Goal: Task Accomplishment & Management: Use online tool/utility

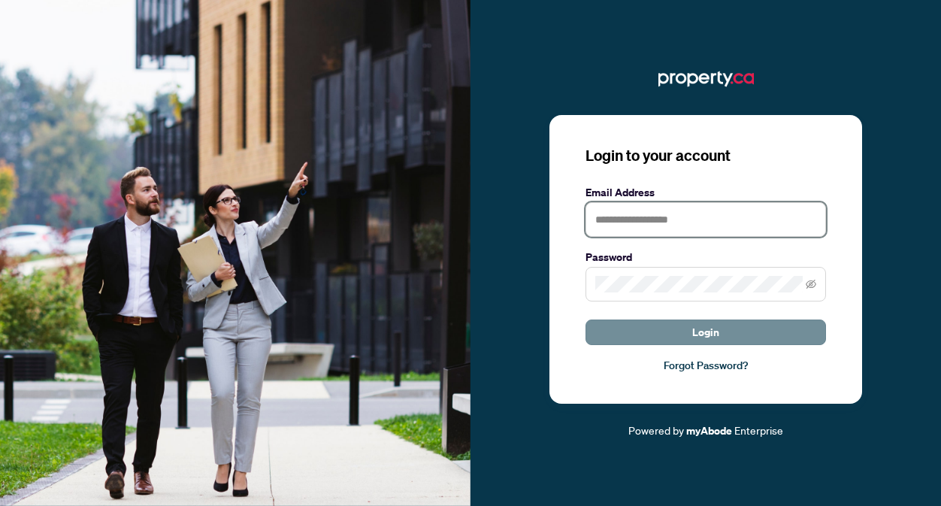
type input "**********"
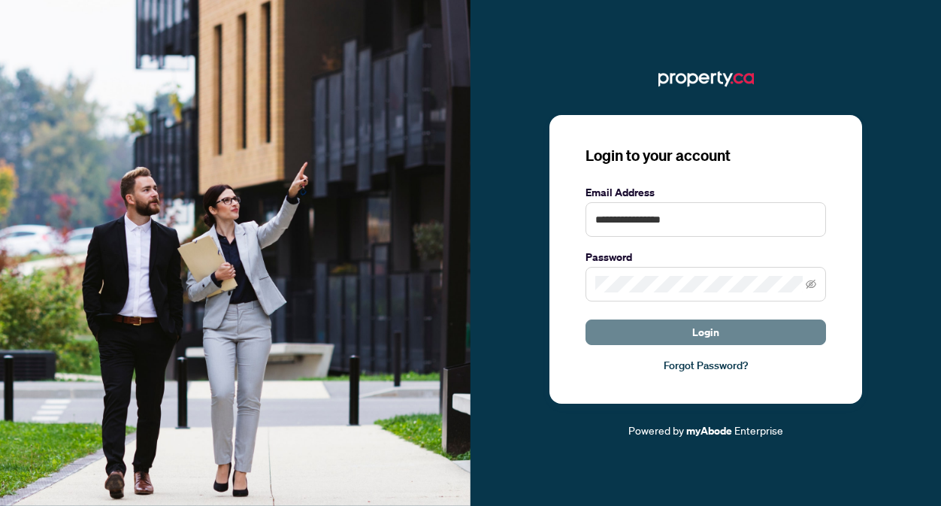
click at [663, 338] on button "Login" at bounding box center [705, 332] width 240 height 26
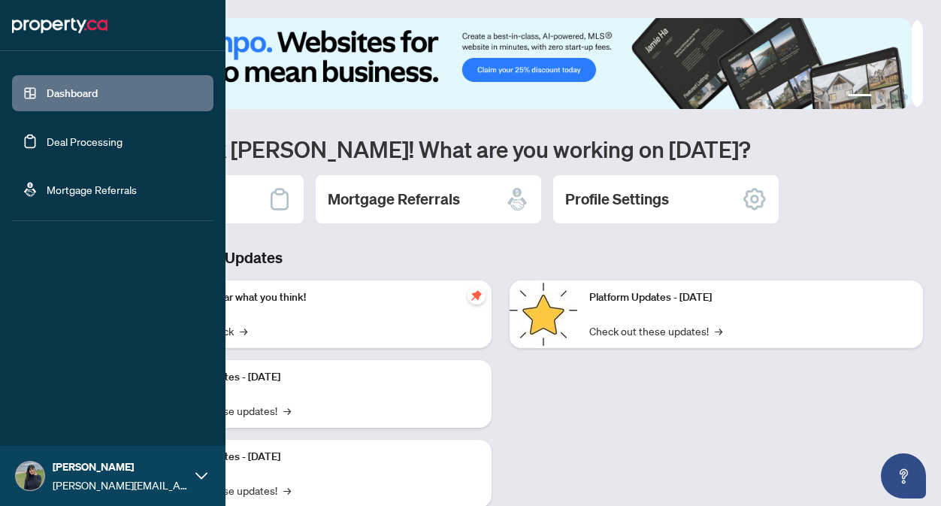
click at [47, 141] on link "Deal Processing" at bounding box center [85, 141] width 76 height 14
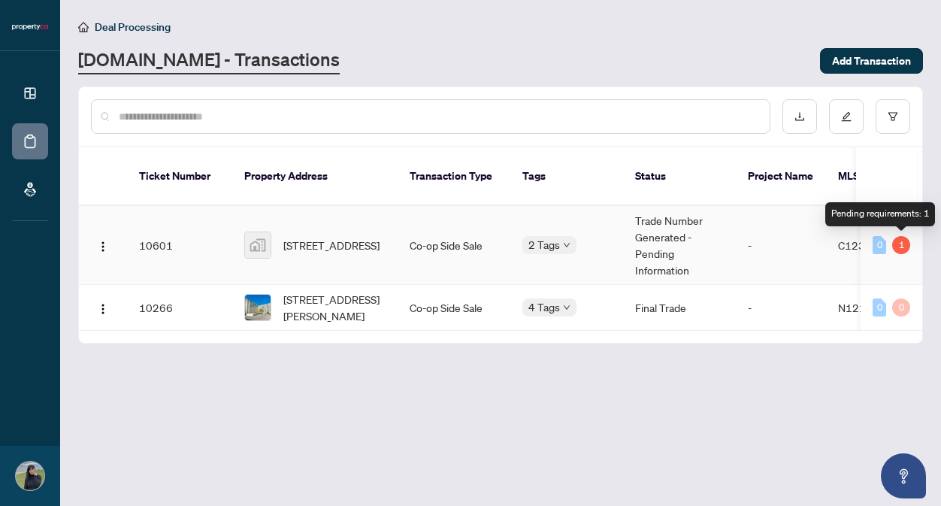
click at [902, 247] on div "1" at bounding box center [901, 245] width 18 height 18
click at [885, 248] on div "0" at bounding box center [879, 245] width 14 height 18
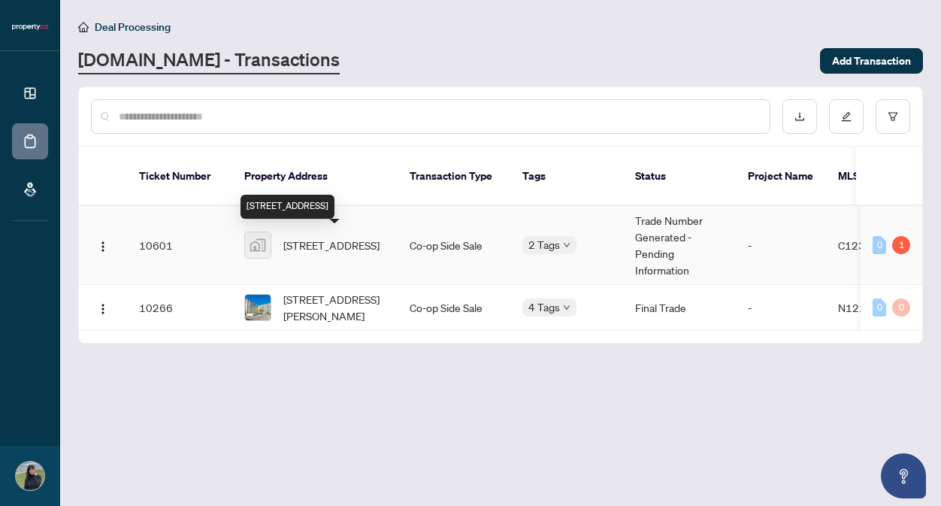
click at [310, 239] on span "[STREET_ADDRESS]" at bounding box center [331, 245] width 96 height 17
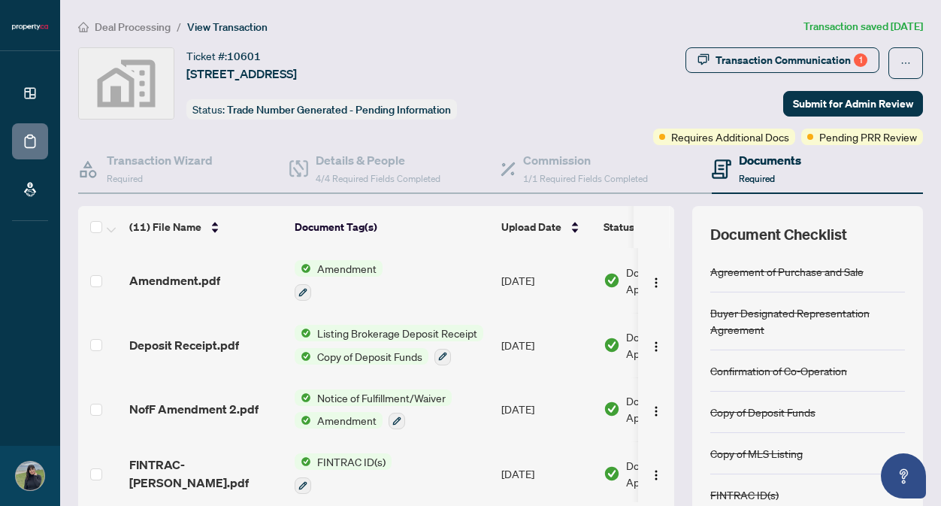
scroll to position [24, 0]
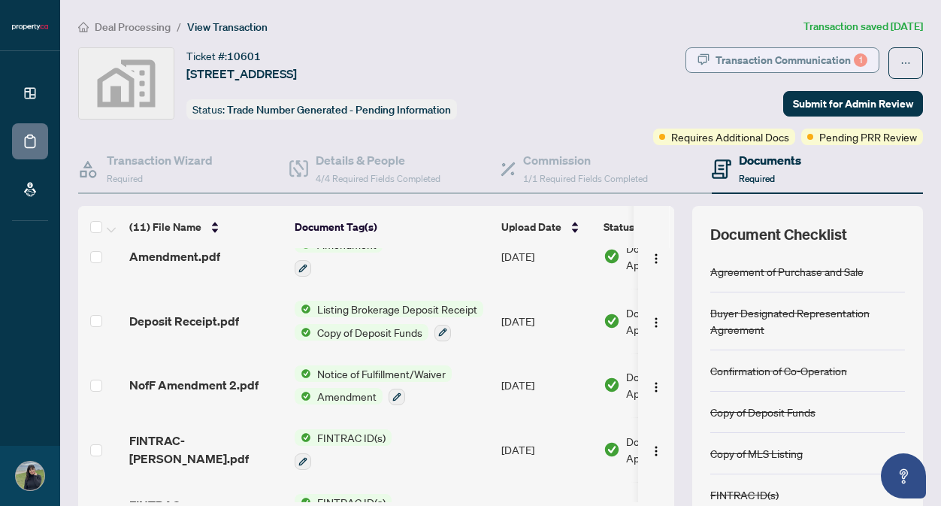
click at [789, 63] on div "Transaction Communication 1" at bounding box center [791, 60] width 152 height 24
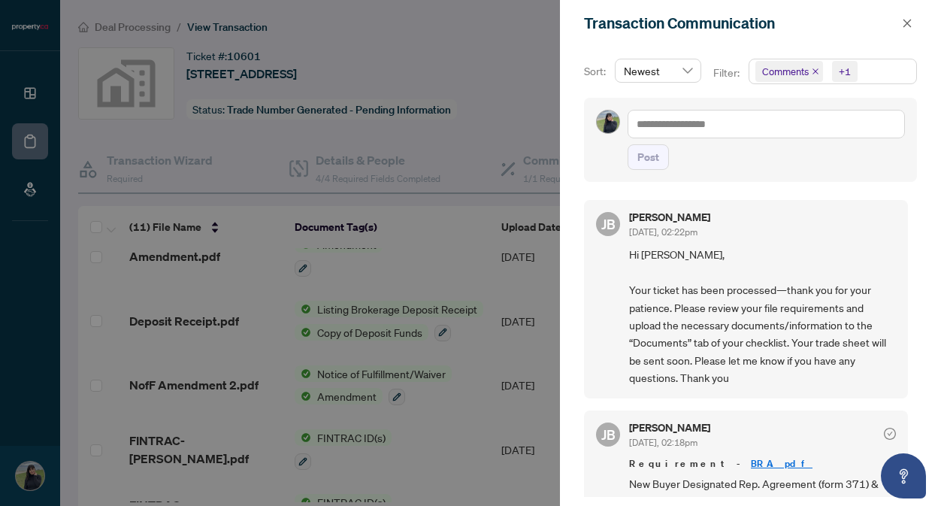
scroll to position [93, 0]
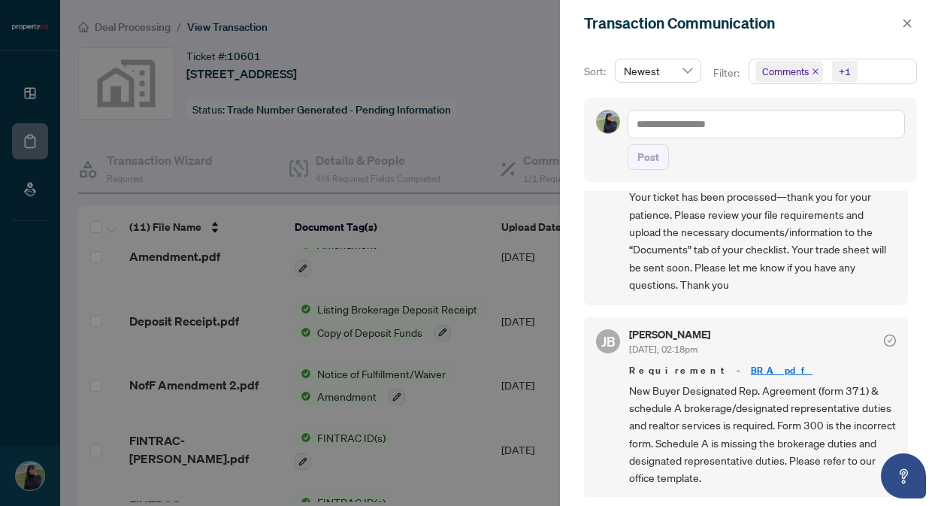
click at [476, 26] on div at bounding box center [470, 253] width 941 height 506
click at [912, 25] on button "button" at bounding box center [907, 23] width 20 height 18
